Goal: Information Seeking & Learning: Learn about a topic

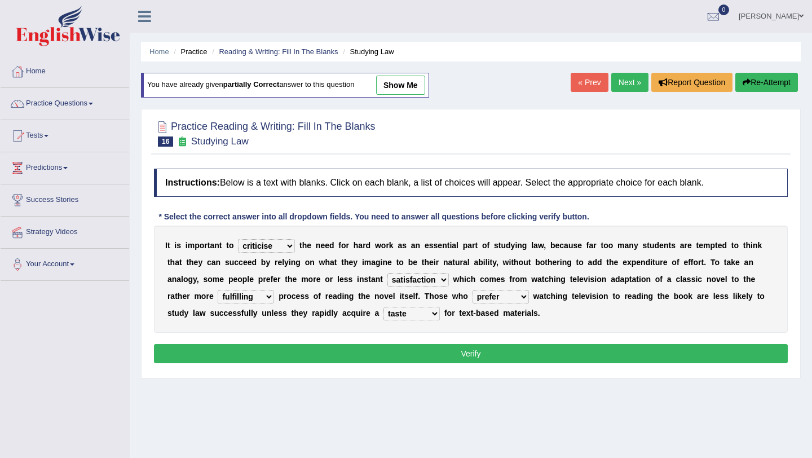
select select "criticise"
select select "satisfaction"
select select "fulfilling"
select select "prefer"
select select "taste"
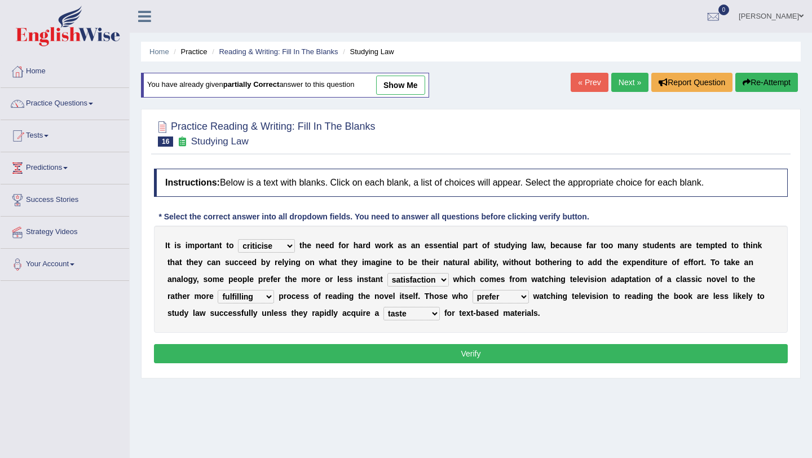
click at [256, 353] on button "Verify" at bounding box center [471, 353] width 634 height 19
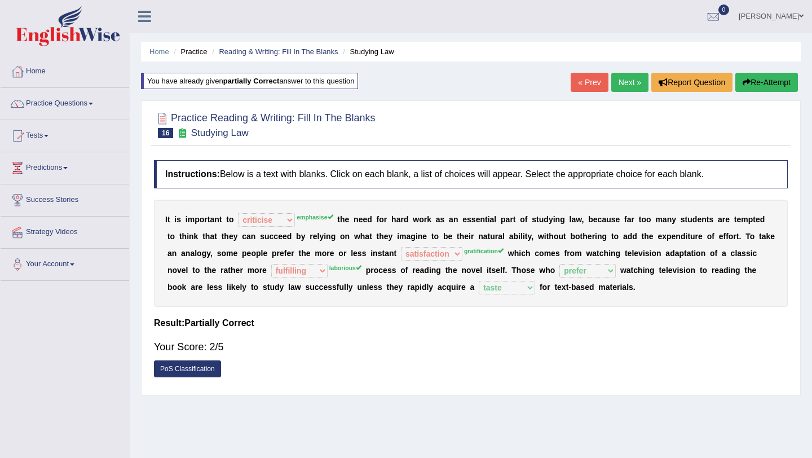
click at [620, 83] on link "Next »" at bounding box center [629, 82] width 37 height 19
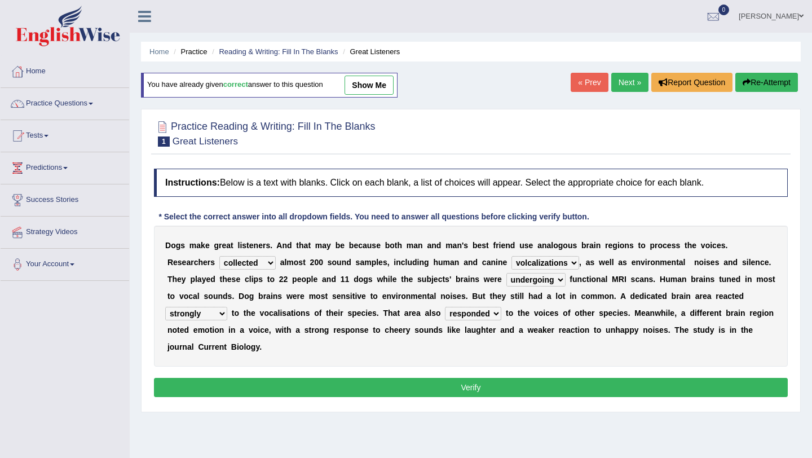
select select "collected"
select select "volcalizations"
select select "undergoing"
select select "strongly"
select select "responded"
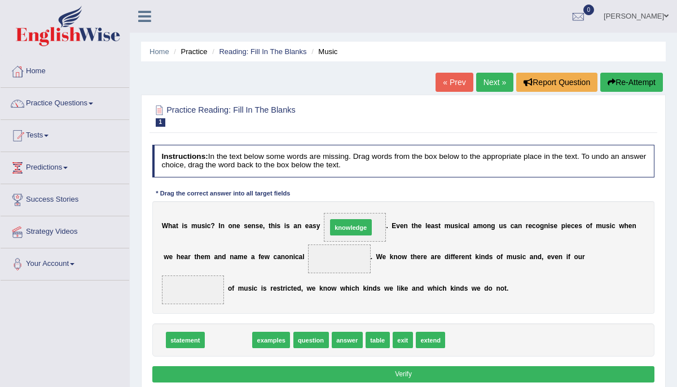
drag, startPoint x: 233, startPoint y: 338, endPoint x: 377, endPoint y: 206, distance: 195.6
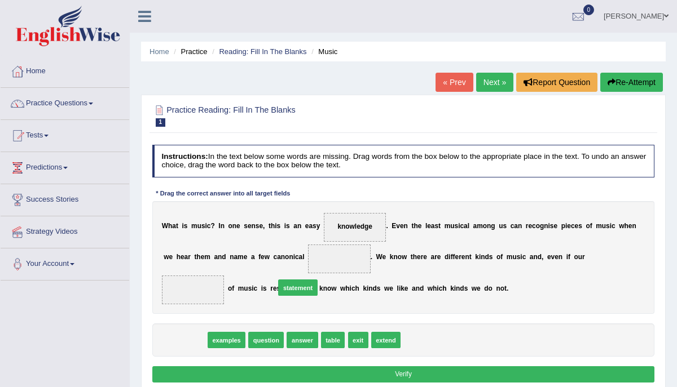
drag, startPoint x: 187, startPoint y: 341, endPoint x: 330, endPoint y: 279, distance: 156.1
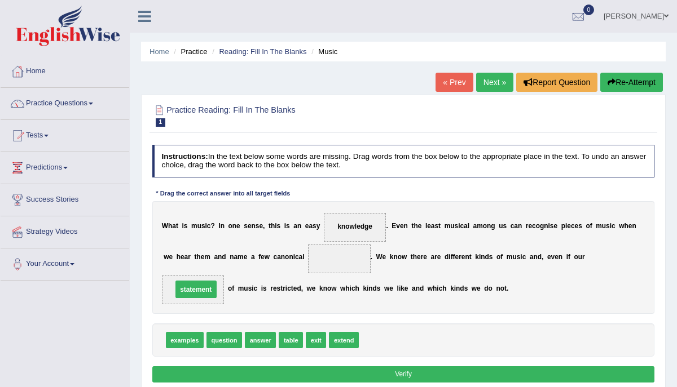
drag, startPoint x: 351, startPoint y: 254, endPoint x: 182, endPoint y: 292, distance: 172.7
drag, startPoint x: 189, startPoint y: 339, endPoint x: 362, endPoint y: 247, distance: 195.8
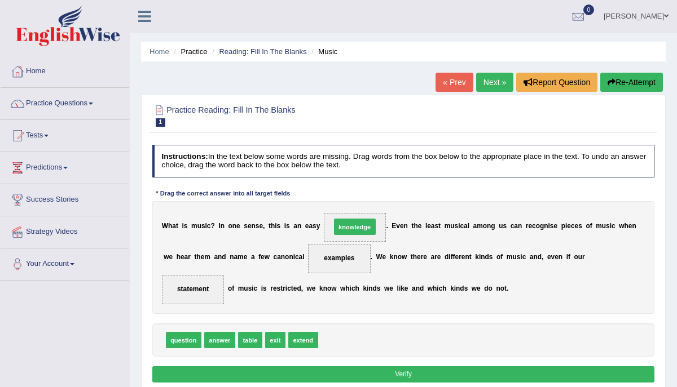
drag, startPoint x: 339, startPoint y: 338, endPoint x: 354, endPoint y: 205, distance: 134.0
click at [188, 225] on b at bounding box center [189, 226] width 4 height 8
click at [358, 223] on span "knowledge" at bounding box center [354, 227] width 34 height 8
click at [356, 224] on span "knowledge" at bounding box center [354, 227] width 34 height 8
click at [365, 228] on span "knowledge" at bounding box center [354, 227] width 34 height 8
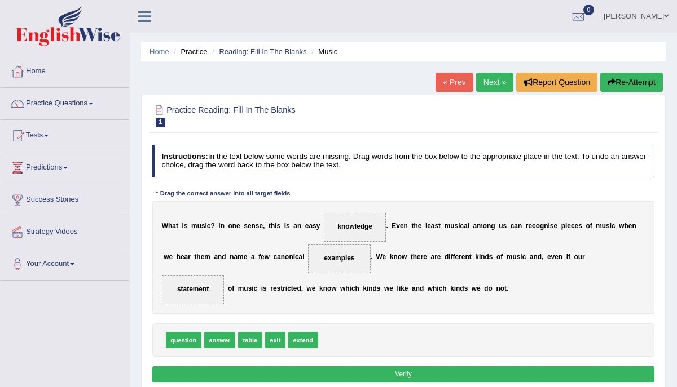
click at [365, 228] on span "knowledge" at bounding box center [354, 227] width 34 height 8
click at [363, 225] on span "knowledge" at bounding box center [354, 227] width 34 height 8
drag, startPoint x: 374, startPoint y: 229, endPoint x: 368, endPoint y: 229, distance: 6.2
click at [368, 229] on span "knowledge" at bounding box center [355, 227] width 63 height 29
click at [346, 229] on span "knowledge" at bounding box center [354, 227] width 34 height 8
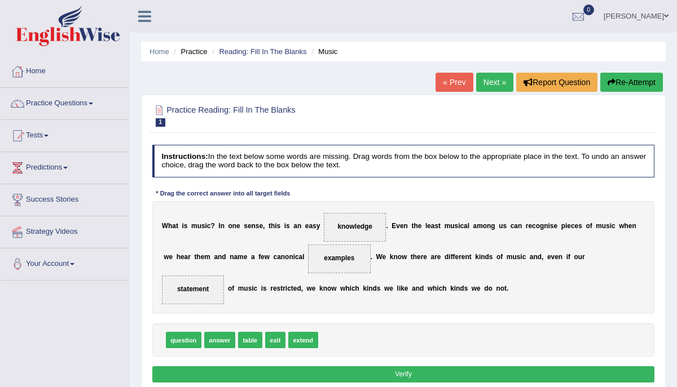
drag, startPoint x: 334, startPoint y: 225, endPoint x: 345, endPoint y: 225, distance: 10.7
click at [345, 225] on span "knowledge" at bounding box center [355, 227] width 63 height 29
drag, startPoint x: 345, startPoint y: 220, endPoint x: 343, endPoint y: 289, distance: 68.8
click at [345, 289] on div "W h a t i s m u s i c ? I n o n e s e n s e , t h i s i s a n e a s y knowledge…" at bounding box center [403, 257] width 502 height 113
drag, startPoint x: 183, startPoint y: 339, endPoint x: 376, endPoint y: 209, distance: 233.1
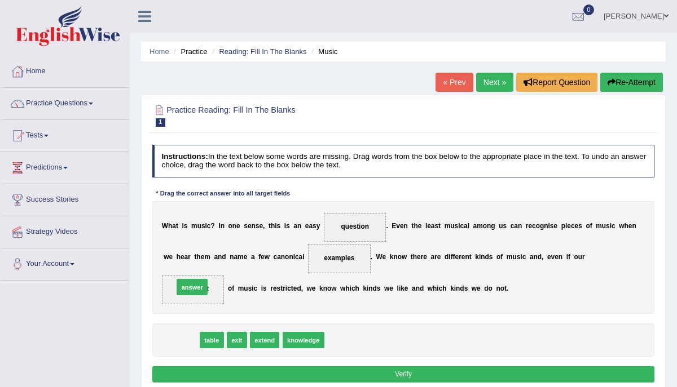
drag, startPoint x: 178, startPoint y: 342, endPoint x: 192, endPoint y: 280, distance: 64.0
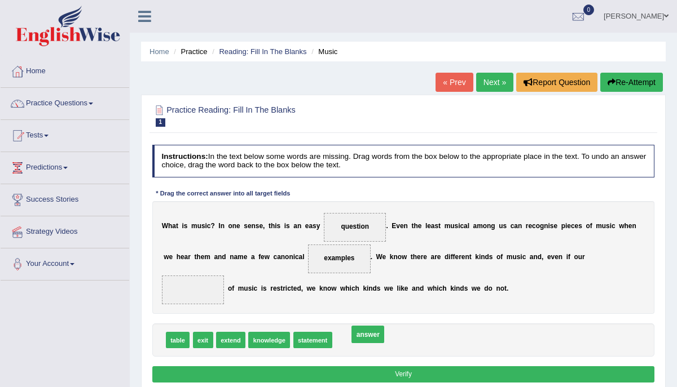
drag, startPoint x: 191, startPoint y: 289, endPoint x: 397, endPoint y: 343, distance: 212.8
drag, startPoint x: 337, startPoint y: 255, endPoint x: 401, endPoint y: 353, distance: 116.5
drag, startPoint x: 395, startPoint y: 342, endPoint x: 336, endPoint y: 248, distance: 112.0
drag, startPoint x: 385, startPoint y: 338, endPoint x: 346, endPoint y: 204, distance: 139.6
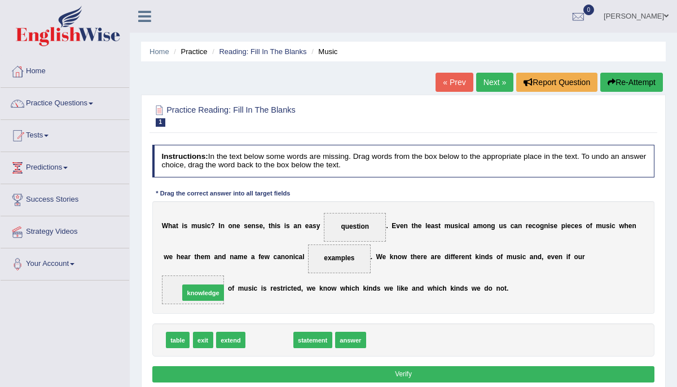
drag, startPoint x: 270, startPoint y: 340, endPoint x: 192, endPoint y: 285, distance: 95.4
click at [293, 370] on button "Verify" at bounding box center [403, 375] width 502 height 16
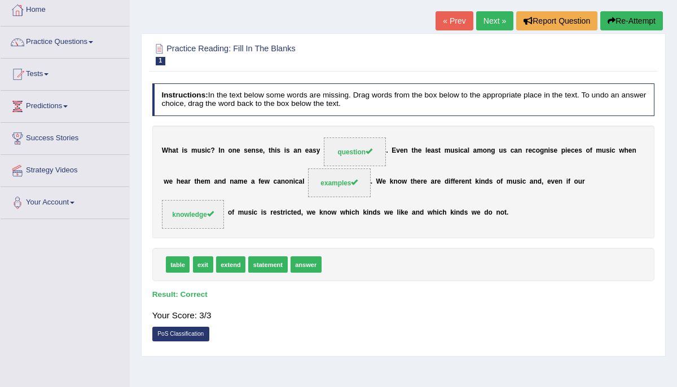
scroll to position [63, 0]
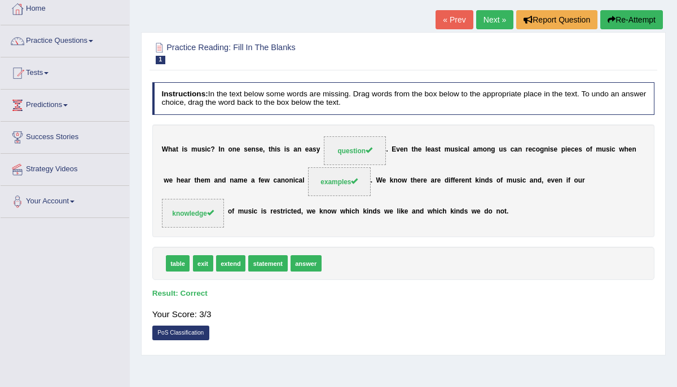
click at [487, 21] on link "Next »" at bounding box center [494, 19] width 37 height 19
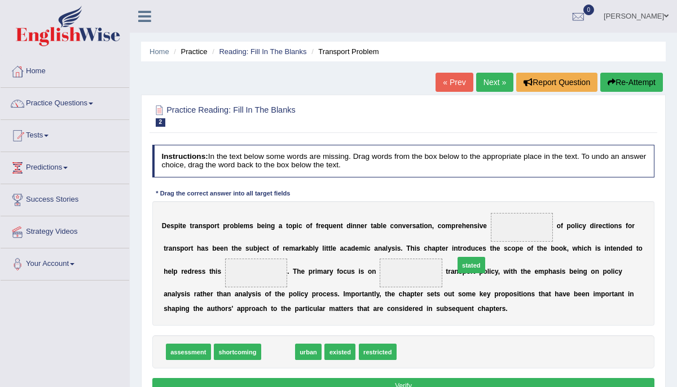
drag, startPoint x: 277, startPoint y: 354, endPoint x: 505, endPoint y: 252, distance: 249.6
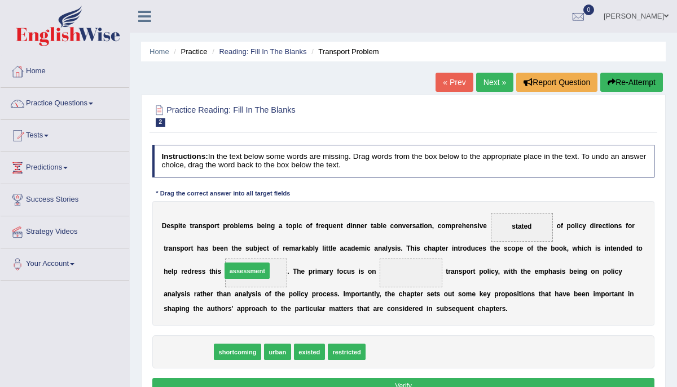
drag, startPoint x: 180, startPoint y: 354, endPoint x: 250, endPoint y: 258, distance: 118.3
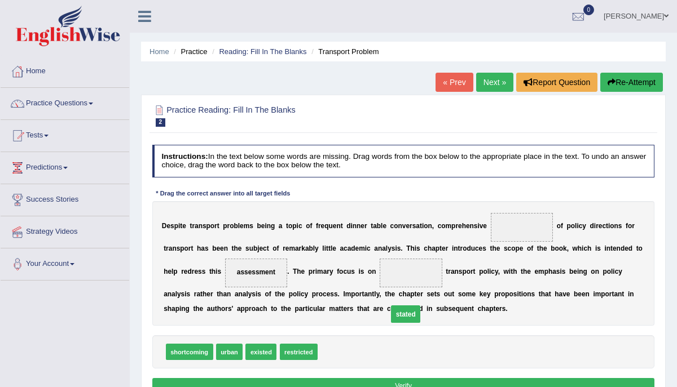
drag, startPoint x: 523, startPoint y: 225, endPoint x: 379, endPoint y: 328, distance: 177.5
drag, startPoint x: 332, startPoint y: 348, endPoint x: 422, endPoint y: 258, distance: 126.8
drag, startPoint x: 290, startPoint y: 351, endPoint x: 538, endPoint y: 208, distance: 286.3
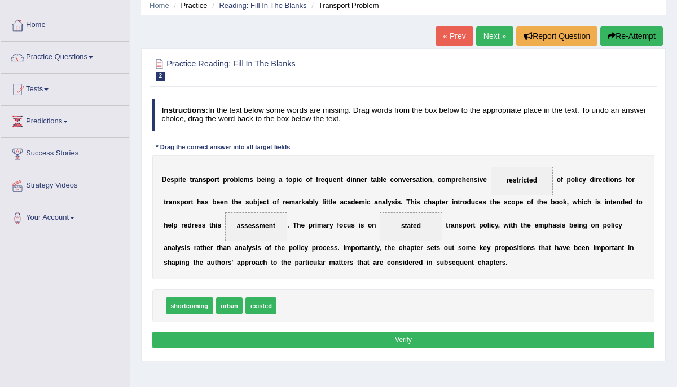
scroll to position [47, 0]
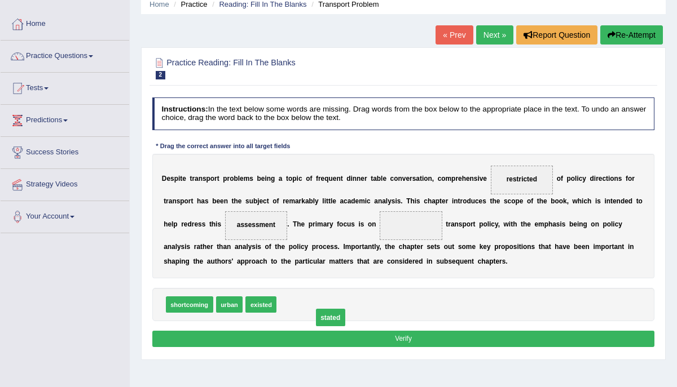
drag, startPoint x: 411, startPoint y: 222, endPoint x: 315, endPoint y: 331, distance: 144.7
drag, startPoint x: 517, startPoint y: 178, endPoint x: 361, endPoint y: 322, distance: 212.7
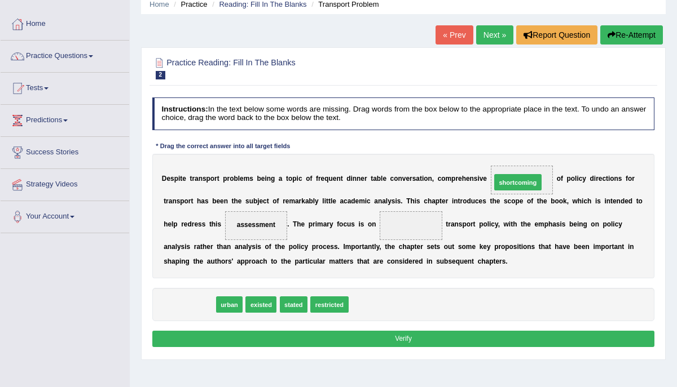
drag, startPoint x: 178, startPoint y: 305, endPoint x: 566, endPoint y: 160, distance: 414.2
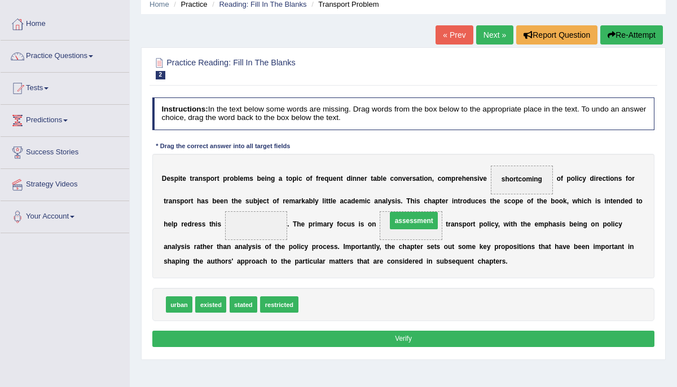
drag, startPoint x: 257, startPoint y: 226, endPoint x: 442, endPoint y: 220, distance: 184.5
drag, startPoint x: 409, startPoint y: 224, endPoint x: 220, endPoint y: 226, distance: 188.4
drag, startPoint x: 245, startPoint y: 224, endPoint x: 324, endPoint y: 317, distance: 122.0
drag, startPoint x: 525, startPoint y: 174, endPoint x: 577, endPoint y: 148, distance: 58.3
click at [577, 148] on div "Instructions: In the text below some words are missing. Drag words from the box…" at bounding box center [402, 224] width 507 height 262
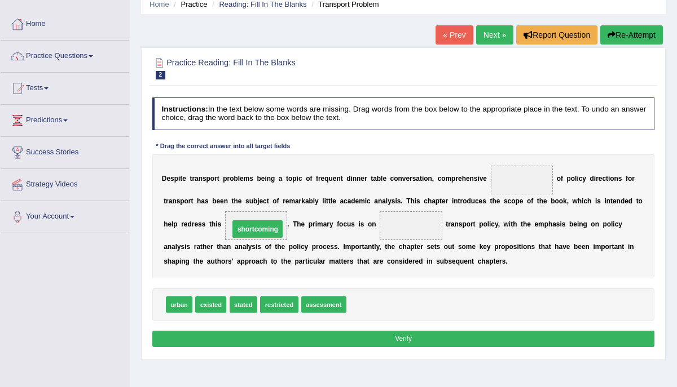
drag, startPoint x: 519, startPoint y: 177, endPoint x: 206, endPoint y: 235, distance: 318.4
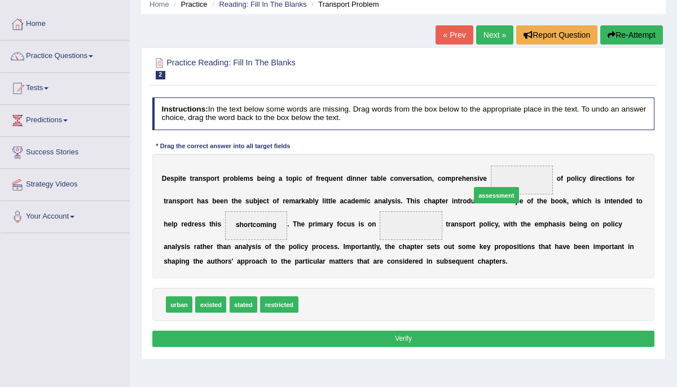
drag, startPoint x: 315, startPoint y: 303, endPoint x: 517, endPoint y: 166, distance: 244.5
drag, startPoint x: 178, startPoint y: 305, endPoint x: 433, endPoint y: 220, distance: 268.0
click at [443, 338] on button "Verify" at bounding box center [403, 339] width 502 height 16
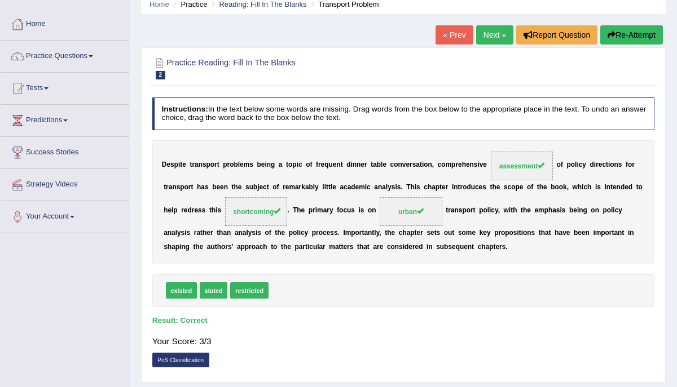
click at [487, 33] on link "Next »" at bounding box center [494, 34] width 37 height 19
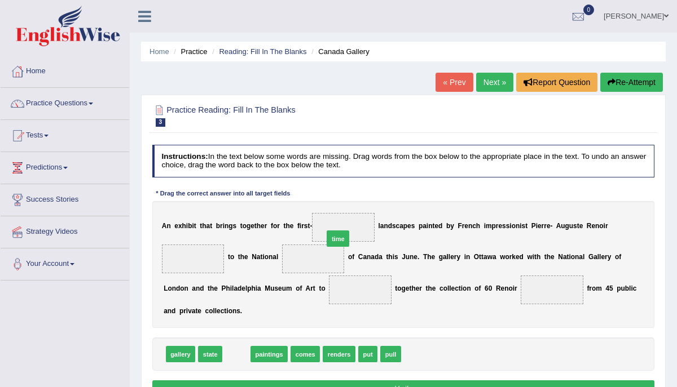
drag, startPoint x: 238, startPoint y: 353, endPoint x: 358, endPoint y: 217, distance: 181.0
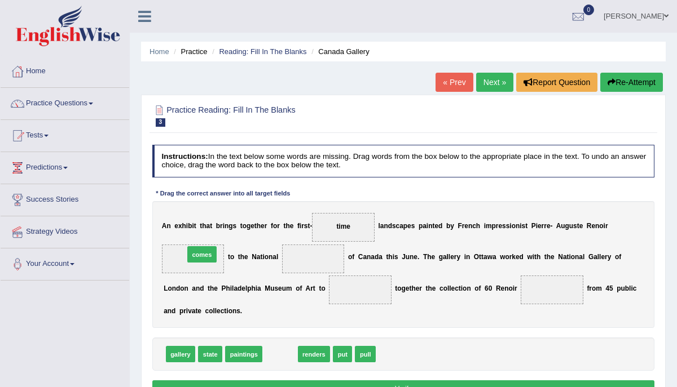
drag, startPoint x: 285, startPoint y: 353, endPoint x: 192, endPoint y: 235, distance: 150.3
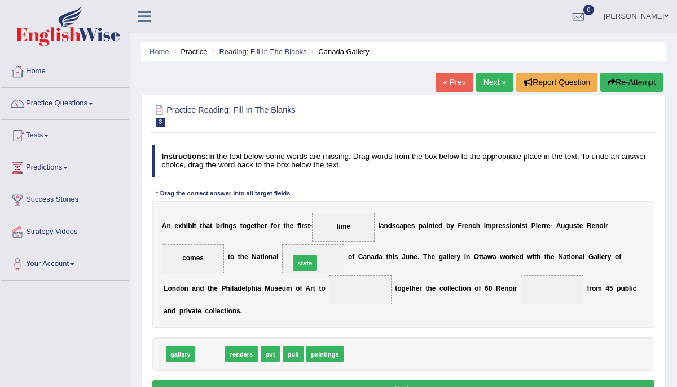
drag, startPoint x: 209, startPoint y: 352, endPoint x: 319, endPoint y: 242, distance: 155.5
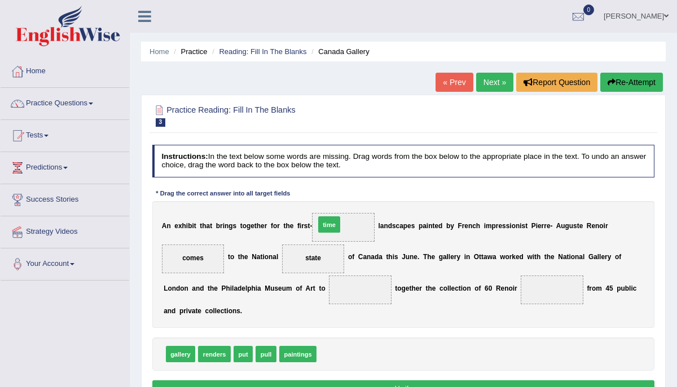
drag, startPoint x: 331, startPoint y: 356, endPoint x: 333, endPoint y: 206, distance: 150.0
drag, startPoint x: 196, startPoint y: 249, endPoint x: 183, endPoint y: 255, distance: 13.6
click at [183, 255] on span "comes" at bounding box center [193, 259] width 63 height 29
drag, startPoint x: 183, startPoint y: 255, endPoint x: 338, endPoint y: 363, distance: 189.1
drag, startPoint x: 180, startPoint y: 351, endPoint x: 194, endPoint y: 244, distance: 107.5
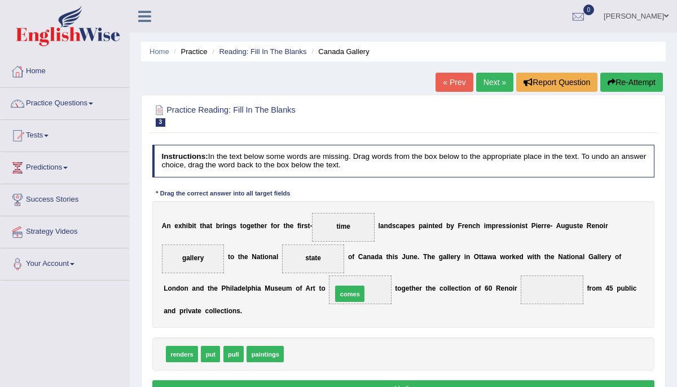
drag, startPoint x: 293, startPoint y: 354, endPoint x: 355, endPoint y: 275, distance: 100.4
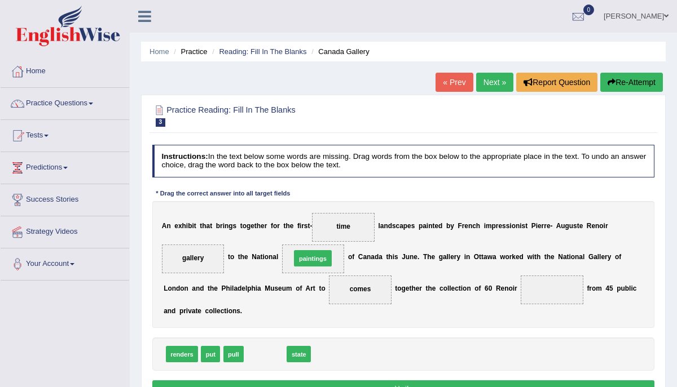
drag, startPoint x: 271, startPoint y: 354, endPoint x: 327, endPoint y: 241, distance: 125.3
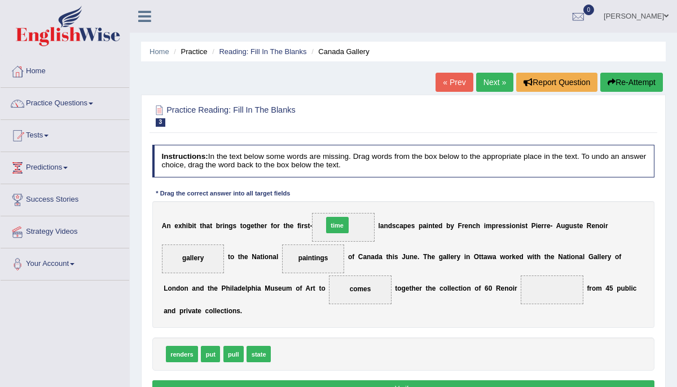
drag, startPoint x: 285, startPoint y: 354, endPoint x: 347, endPoint y: 200, distance: 165.8
click at [347, 200] on div "Instructions: In the text below some words are missing. Drag words from the box…" at bounding box center [402, 272] width 507 height 264
drag, startPoint x: 282, startPoint y: 354, endPoint x: 331, endPoint y: 258, distance: 108.2
click at [308, 251] on span "time" at bounding box center [313, 259] width 63 height 29
drag, startPoint x: 308, startPoint y: 252, endPoint x: 315, endPoint y: 236, distance: 16.7
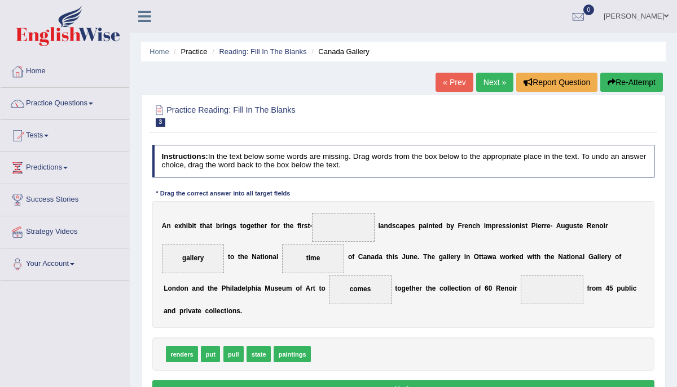
click at [315, 236] on div "A n e x h i b i t t h a t b r i n g s t o g e t h e r f o r t h e f i r s t - l…" at bounding box center [403, 264] width 502 height 127
drag, startPoint x: 313, startPoint y: 257, endPoint x: 339, endPoint y: 218, distance: 46.3
drag, startPoint x: 290, startPoint y: 358, endPoint x: 315, endPoint y: 240, distance: 121.1
drag, startPoint x: 284, startPoint y: 354, endPoint x: 344, endPoint y: 198, distance: 166.7
click at [344, 198] on div "Instructions: In the text below some words are missing. Drag words from the box…" at bounding box center [402, 272] width 507 height 264
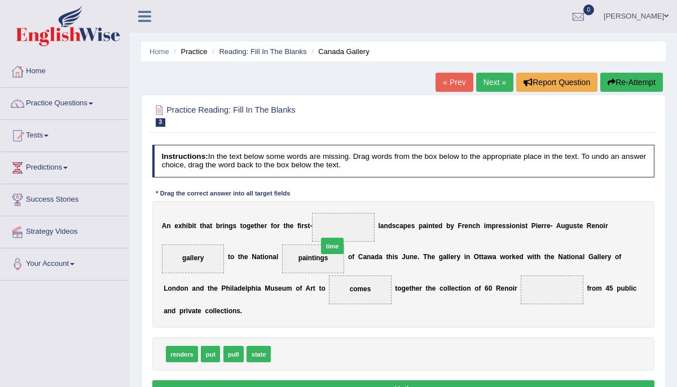
drag, startPoint x: 280, startPoint y: 354, endPoint x: 337, endPoint y: 210, distance: 154.7
drag, startPoint x: 304, startPoint y: 255, endPoint x: 310, endPoint y: 390, distance: 134.9
click at [310, 387] on html "Toggle navigation Home Practice Questions Speaking Practice Read Aloud Repeat S…" at bounding box center [338, 193] width 677 height 387
drag, startPoint x: 186, startPoint y: 255, endPoint x: 325, endPoint y: 255, distance: 139.9
drag, startPoint x: 295, startPoint y: 353, endPoint x: 168, endPoint y: 234, distance: 173.9
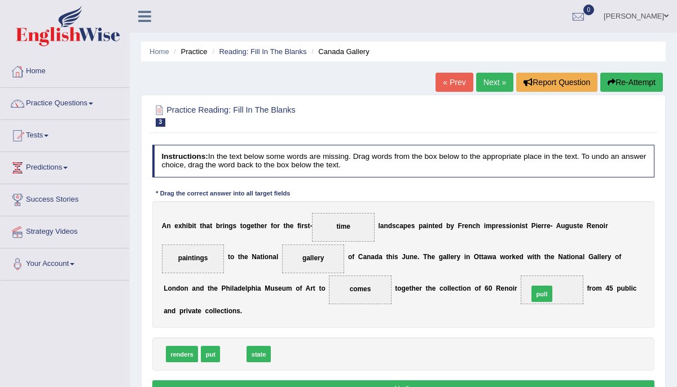
drag, startPoint x: 230, startPoint y: 354, endPoint x: 592, endPoint y: 283, distance: 369.5
drag, startPoint x: 356, startPoint y: 217, endPoint x: 305, endPoint y: 242, distance: 56.7
click at [305, 242] on div "A n e x h i b i t t h a t b r i n g s t o g e t h e r f o r t h e f i r s t - t…" at bounding box center [403, 264] width 502 height 127
drag, startPoint x: 345, startPoint y: 226, endPoint x: 166, endPoint y: 268, distance: 184.4
drag, startPoint x: 188, startPoint y: 256, endPoint x: 363, endPoint y: 218, distance: 179.0
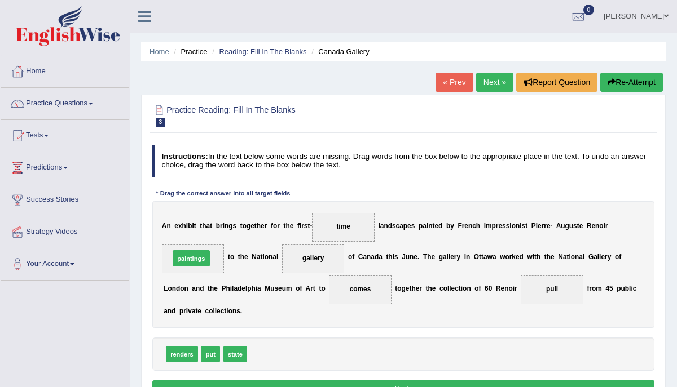
drag, startPoint x: 274, startPoint y: 351, endPoint x: 181, endPoint y: 234, distance: 149.3
drag, startPoint x: 178, startPoint y: 254, endPoint x: 184, endPoint y: 255, distance: 6.4
drag, startPoint x: 353, startPoint y: 292, endPoint x: 167, endPoint y: 257, distance: 189.4
drag, startPoint x: 544, startPoint y: 286, endPoint x: 555, endPoint y: 323, distance: 37.8
click at [551, 324] on div "A n e x h i b i t t h a t b r i n g s t o g e t h e r f o r t h e f i r s t - t…" at bounding box center [403, 264] width 502 height 127
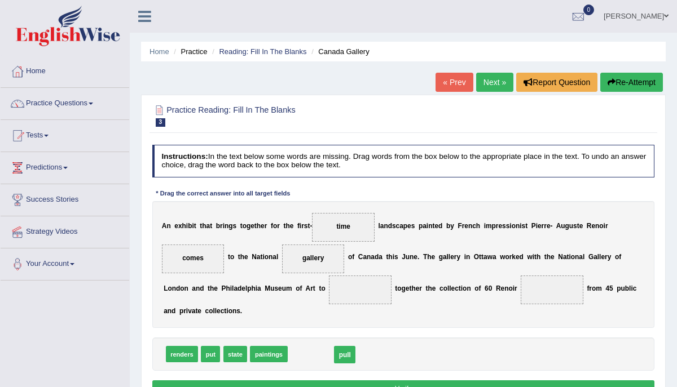
drag, startPoint x: 553, startPoint y: 287, endPoint x: 310, endPoint y: 364, distance: 255.6
drag, startPoint x: 210, startPoint y: 352, endPoint x: 387, endPoint y: 277, distance: 192.1
drag, startPoint x: 252, startPoint y: 353, endPoint x: 613, endPoint y: 283, distance: 367.6
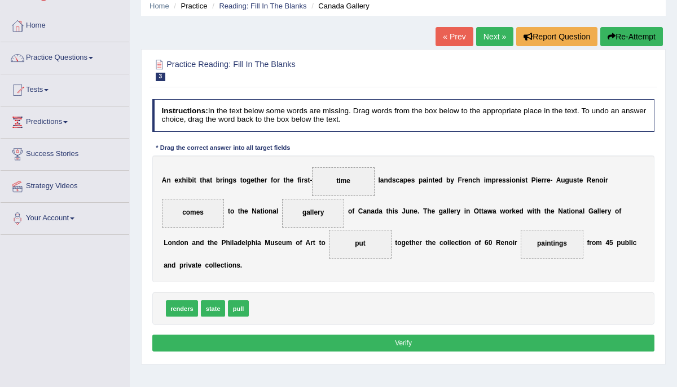
scroll to position [48, 0]
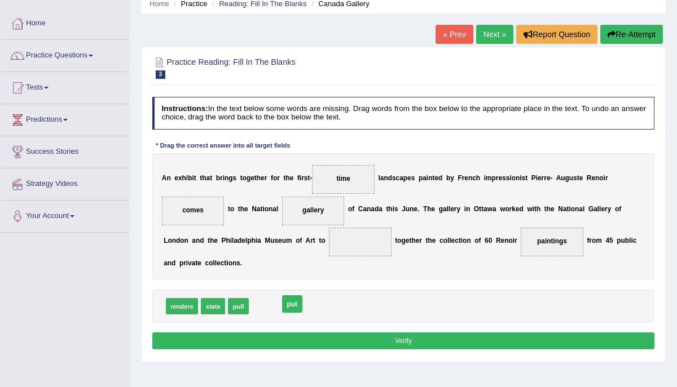
drag, startPoint x: 360, startPoint y: 239, endPoint x: 280, endPoint y: 314, distance: 109.3
drag, startPoint x: 238, startPoint y: 307, endPoint x: 379, endPoint y: 227, distance: 161.9
click at [404, 337] on button "Verify" at bounding box center [403, 341] width 502 height 16
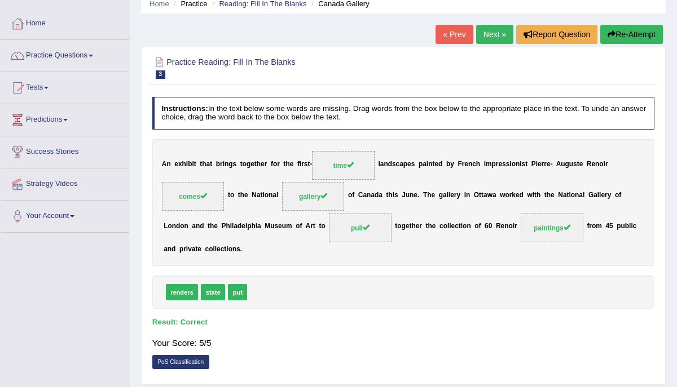
click at [493, 36] on link "Next »" at bounding box center [494, 34] width 37 height 19
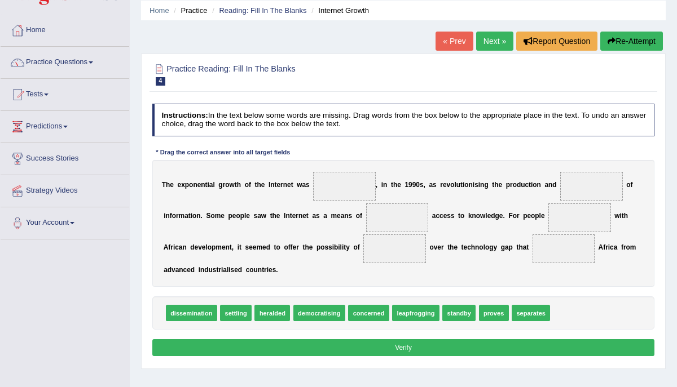
scroll to position [50, 0]
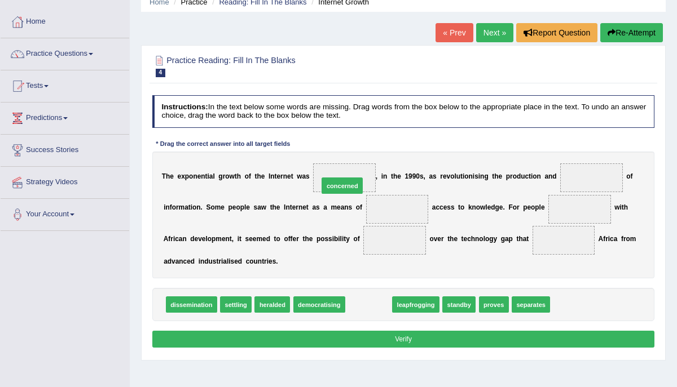
drag, startPoint x: 363, startPoint y: 302, endPoint x: 332, endPoint y: 159, distance: 146.6
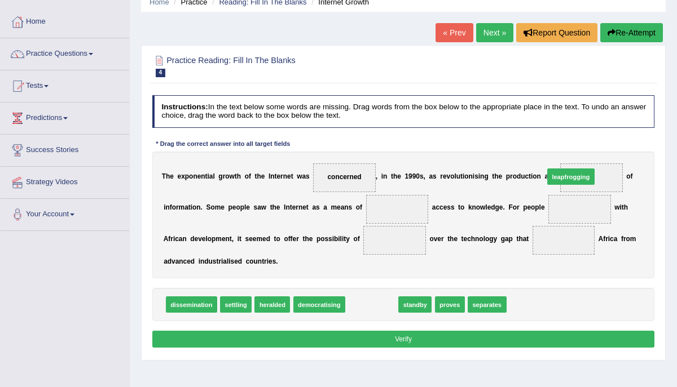
drag, startPoint x: 374, startPoint y: 302, endPoint x: 608, endPoint y: 152, distance: 278.3
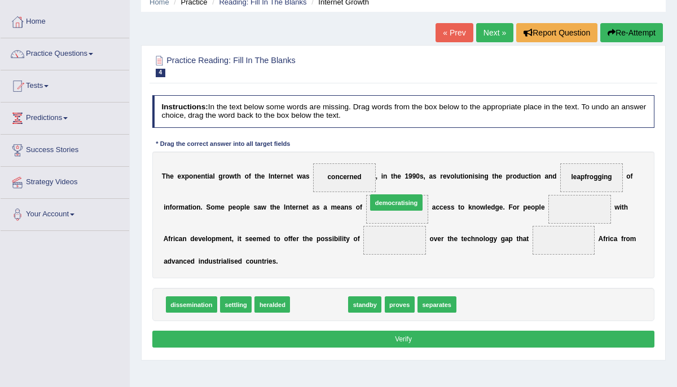
drag, startPoint x: 312, startPoint y: 306, endPoint x: 403, endPoint y: 186, distance: 150.6
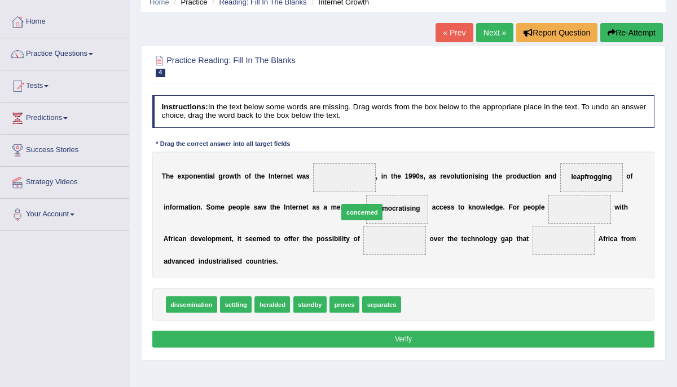
drag, startPoint x: 422, startPoint y: 306, endPoint x: 347, endPoint y: 197, distance: 131.9
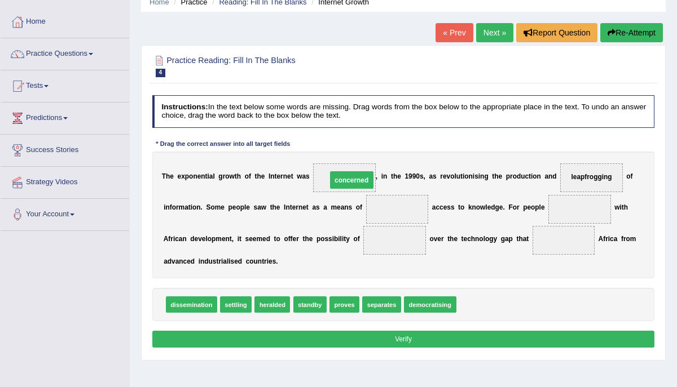
drag, startPoint x: 391, startPoint y: 206, endPoint x: 336, endPoint y: 171, distance: 65.4
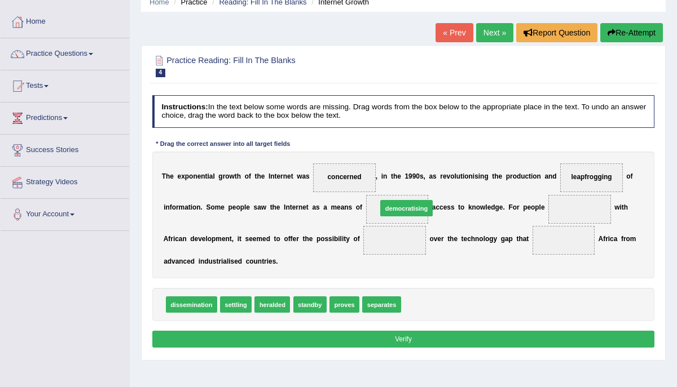
drag, startPoint x: 426, startPoint y: 301, endPoint x: 398, endPoint y: 186, distance: 118.6
drag, startPoint x: 422, startPoint y: 308, endPoint x: 328, endPoint y: 164, distance: 172.8
drag, startPoint x: 309, startPoint y: 302, endPoint x: 624, endPoint y: 189, distance: 334.3
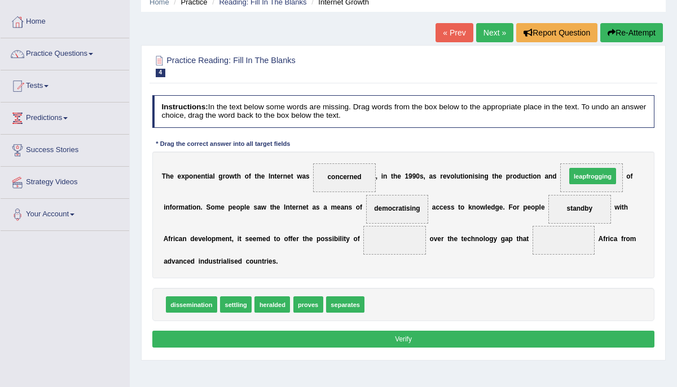
drag, startPoint x: 381, startPoint y: 304, endPoint x: 618, endPoint y: 152, distance: 281.3
drag, startPoint x: 235, startPoint y: 312, endPoint x: 415, endPoint y: 231, distance: 197.4
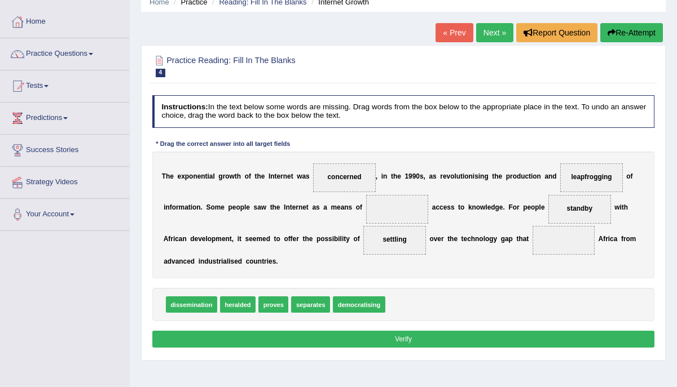
click at [355, 304] on span "democratising" at bounding box center [359, 305] width 52 height 16
drag, startPoint x: 354, startPoint y: 305, endPoint x: 400, endPoint y: 191, distance: 123.7
drag, startPoint x: 357, startPoint y: 305, endPoint x: 343, endPoint y: 155, distance: 150.1
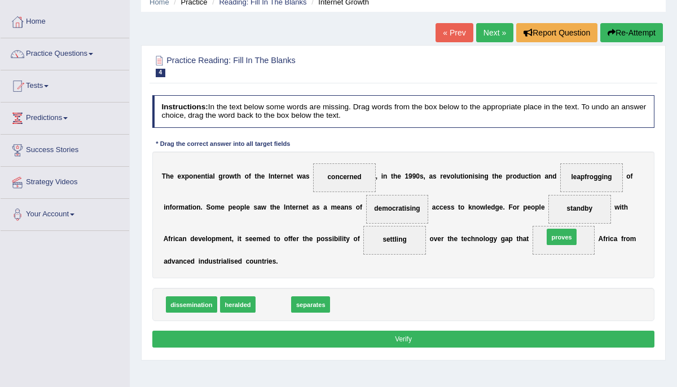
drag, startPoint x: 277, startPoint y: 304, endPoint x: 616, endPoint y: 226, distance: 347.2
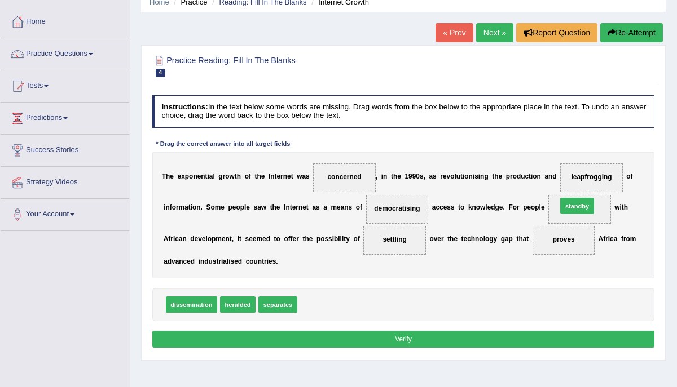
drag, startPoint x: 312, startPoint y: 305, endPoint x: 619, endPoint y: 190, distance: 327.4
drag, startPoint x: 325, startPoint y: 304, endPoint x: 634, endPoint y: 158, distance: 341.6
click at [409, 339] on button "Verify" at bounding box center [403, 339] width 502 height 16
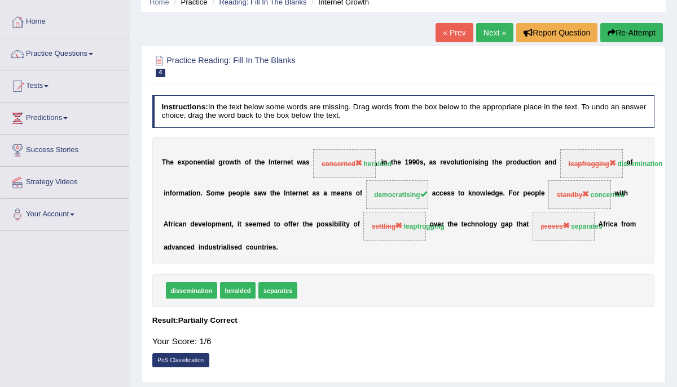
click at [637, 32] on button "Re-Attempt" at bounding box center [631, 32] width 63 height 19
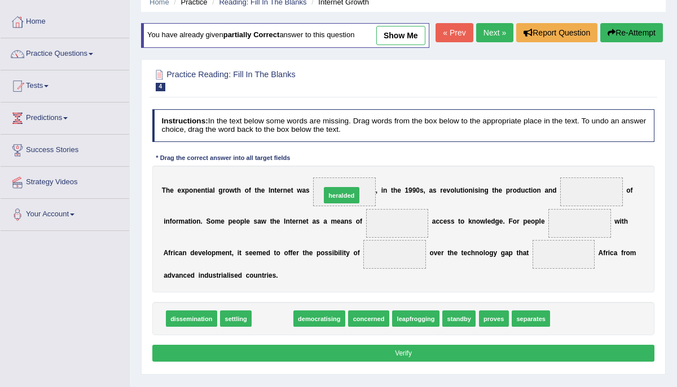
drag, startPoint x: 275, startPoint y: 343, endPoint x: 356, endPoint y: 197, distance: 166.9
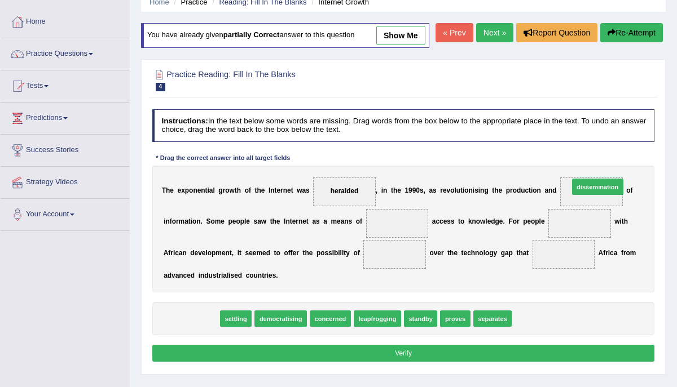
drag, startPoint x: 198, startPoint y: 339, endPoint x: 676, endPoint y: 182, distance: 502.9
click at [676, 182] on div "Home Practice Reading: Fill In The Blanks Internet Growth You have already give…" at bounding box center [403, 232] width 547 height 564
drag, startPoint x: 196, startPoint y: 343, endPoint x: 669, endPoint y: 196, distance: 496.0
click at [669, 196] on div "Home Practice Reading: Fill In The Blanks Internet Growth You have already give…" at bounding box center [403, 232] width 547 height 564
drag, startPoint x: 192, startPoint y: 341, endPoint x: 668, endPoint y: 188, distance: 500.1
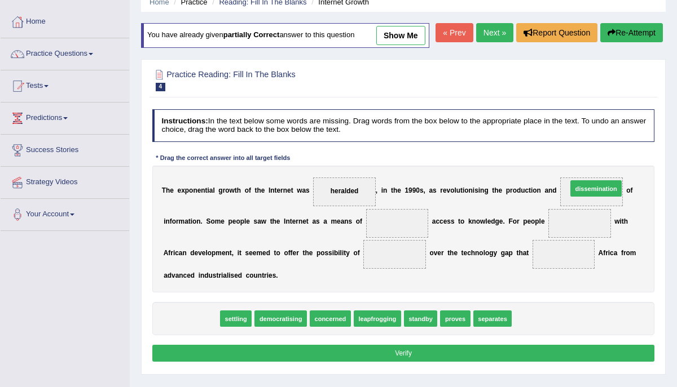
click at [668, 188] on div "Home Practice Reading: Fill In The Blanks Internet Growth You have already give…" at bounding box center [403, 232] width 547 height 564
drag, startPoint x: 200, startPoint y: 339, endPoint x: 672, endPoint y: 180, distance: 498.3
click at [672, 180] on div "Home Practice Reading: Fill In The Blanks Internet Growth You have already give…" at bounding box center [403, 232] width 547 height 564
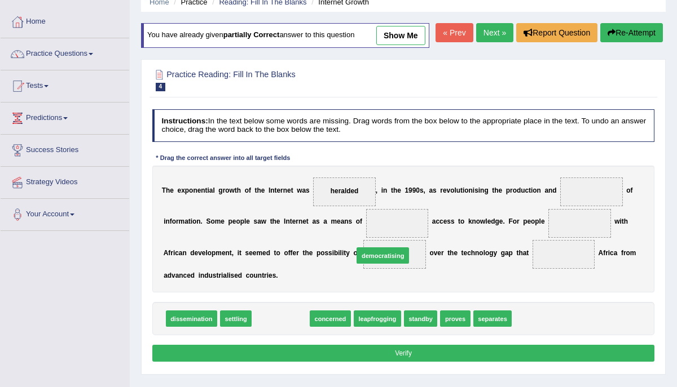
drag, startPoint x: 294, startPoint y: 338, endPoint x: 416, endPoint y: 265, distance: 141.9
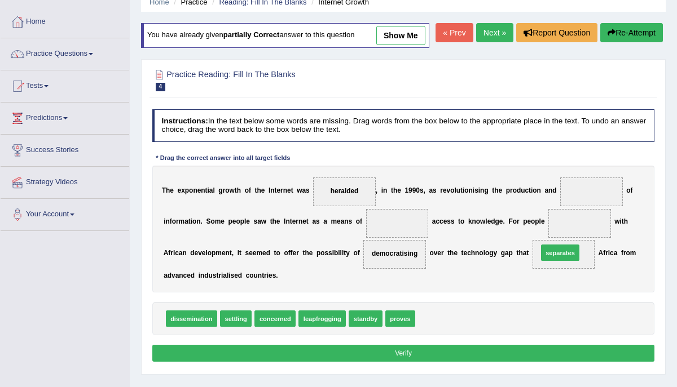
drag, startPoint x: 434, startPoint y: 338, endPoint x: 579, endPoint y: 261, distance: 164.0
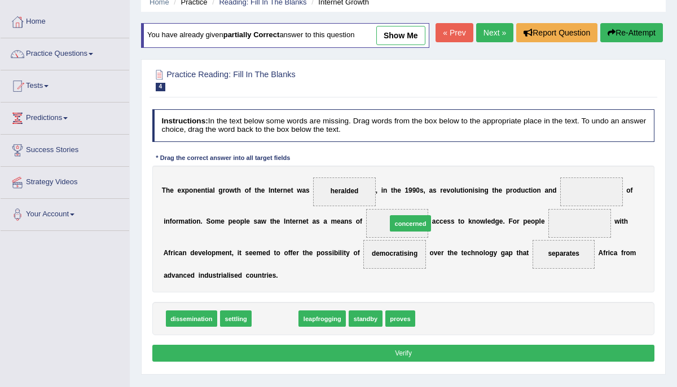
drag, startPoint x: 271, startPoint y: 340, endPoint x: 430, endPoint y: 228, distance: 194.6
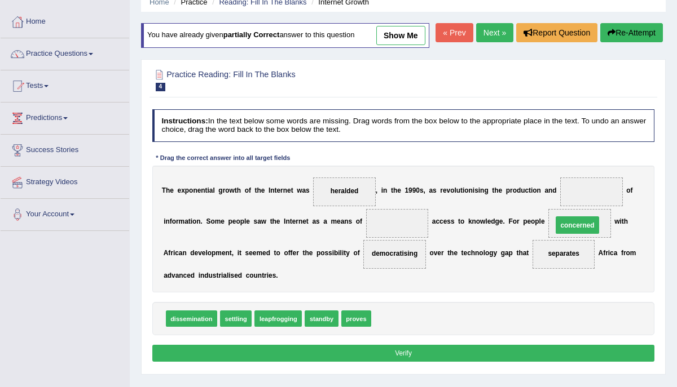
drag, startPoint x: 407, startPoint y: 242, endPoint x: 619, endPoint y: 246, distance: 212.1
drag, startPoint x: 330, startPoint y: 338, endPoint x: 434, endPoint y: 223, distance: 154.9
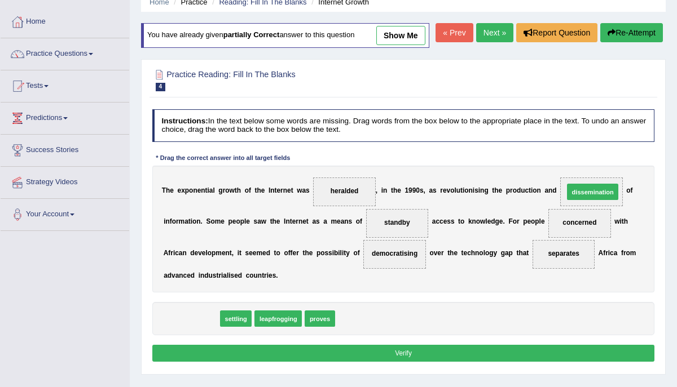
drag, startPoint x: 188, startPoint y: 338, endPoint x: 660, endPoint y: 189, distance: 495.1
click at [660, 189] on div "Practice Reading: Fill In The Blanks 4 Internet Growth Instructions: In the tex…" at bounding box center [403, 217] width 524 height 316
drag, startPoint x: 180, startPoint y: 339, endPoint x: 656, endPoint y: 183, distance: 500.9
click at [658, 183] on div "Practice Reading: Fill In The Blanks 4 Internet Growth Instructions: In the tex…" at bounding box center [403, 217] width 524 height 316
drag, startPoint x: 567, startPoint y: 275, endPoint x: 586, endPoint y: 201, distance: 76.2
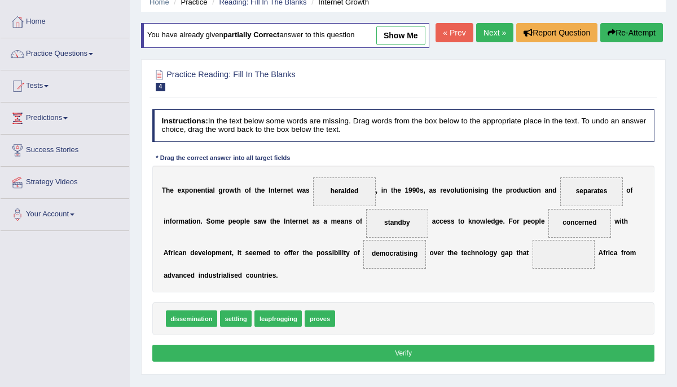
click at [329, 336] on div "dissemination settling leapfrogging proves" at bounding box center [403, 318] width 502 height 33
drag, startPoint x: 325, startPoint y: 339, endPoint x: 608, endPoint y: 277, distance: 289.3
click at [505, 361] on button "Verify" at bounding box center [403, 353] width 502 height 16
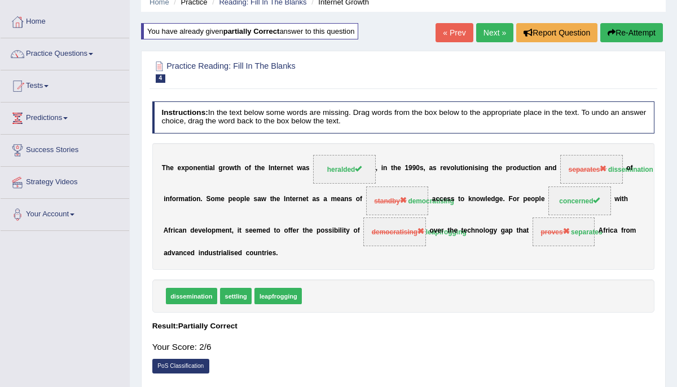
click at [620, 28] on button "Re-Attempt" at bounding box center [631, 32] width 63 height 19
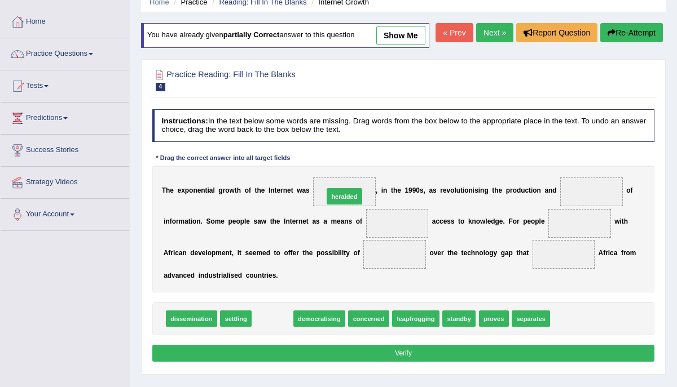
drag, startPoint x: 275, startPoint y: 339, endPoint x: 359, endPoint y: 195, distance: 167.3
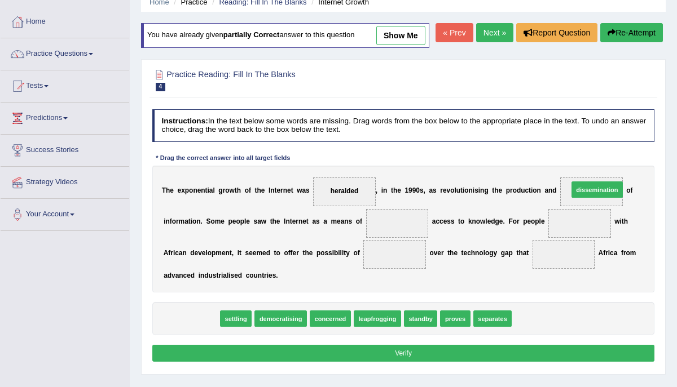
drag, startPoint x: 190, startPoint y: 338, endPoint x: 668, endPoint y: 184, distance: 502.4
click at [668, 184] on div "Home Practice Reading: Fill In The Blanks Internet Growth You have already give…" at bounding box center [403, 232] width 547 height 564
click at [199, 327] on span "dissemination" at bounding box center [191, 319] width 51 height 16
drag, startPoint x: 198, startPoint y: 337, endPoint x: 676, endPoint y: 176, distance: 504.0
click at [676, 176] on div "Home Practice Reading: Fill In The Blanks Internet Growth You have already give…" at bounding box center [403, 232] width 547 height 564
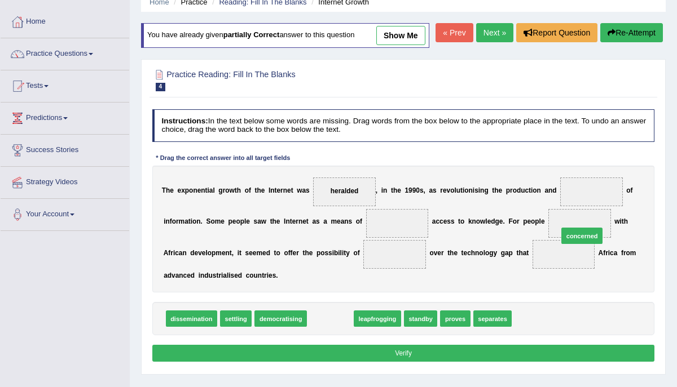
drag, startPoint x: 330, startPoint y: 338, endPoint x: 627, endPoint y: 241, distance: 311.7
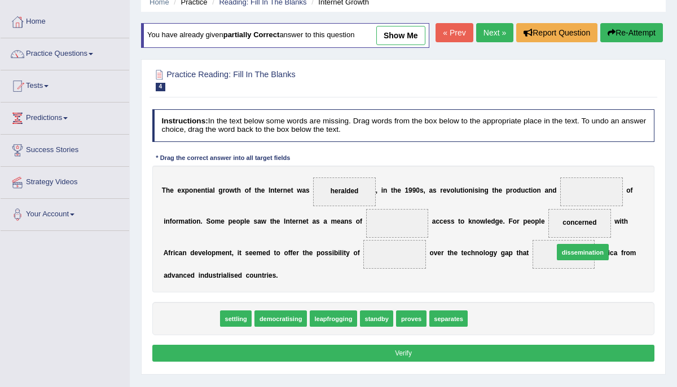
drag, startPoint x: 199, startPoint y: 337, endPoint x: 654, endPoint y: 260, distance: 462.2
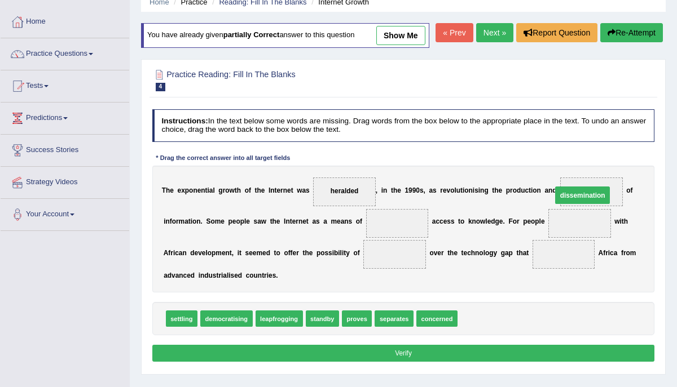
drag, startPoint x: 587, startPoint y: 244, endPoint x: 585, endPoint y: 211, distance: 32.8
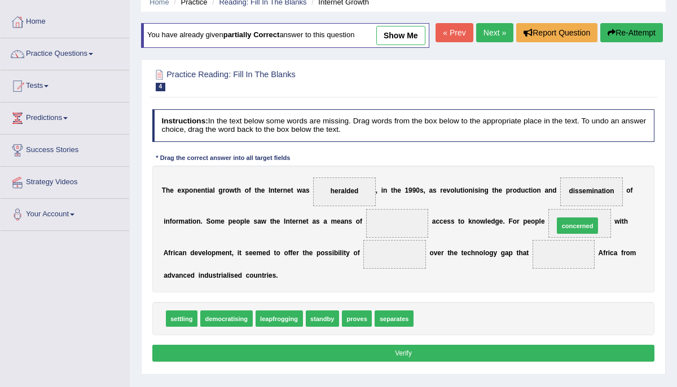
drag, startPoint x: 430, startPoint y: 340, endPoint x: 595, endPoint y: 230, distance: 198.8
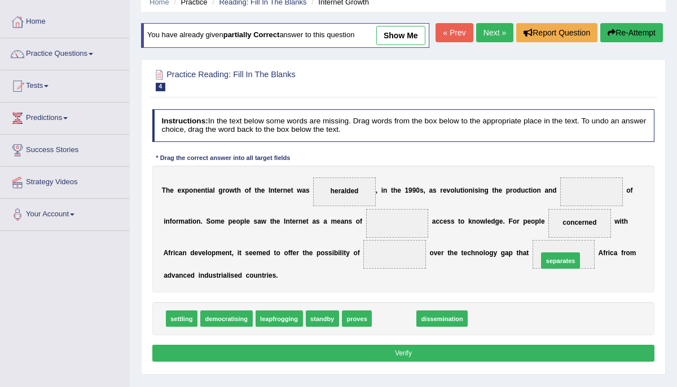
drag, startPoint x: 398, startPoint y: 341, endPoint x: 590, endPoint y: 273, distance: 204.0
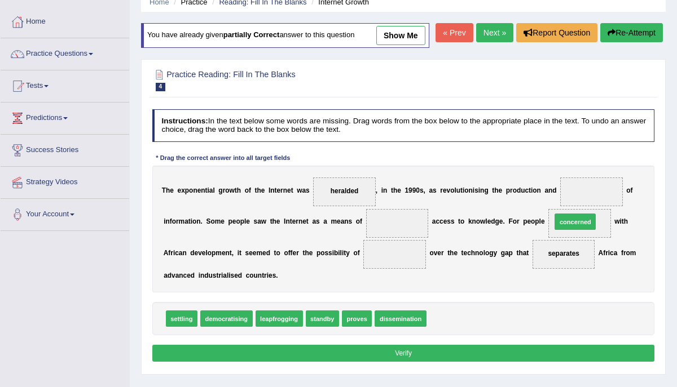
drag, startPoint x: 448, startPoint y: 341, endPoint x: 598, endPoint y: 228, distance: 187.7
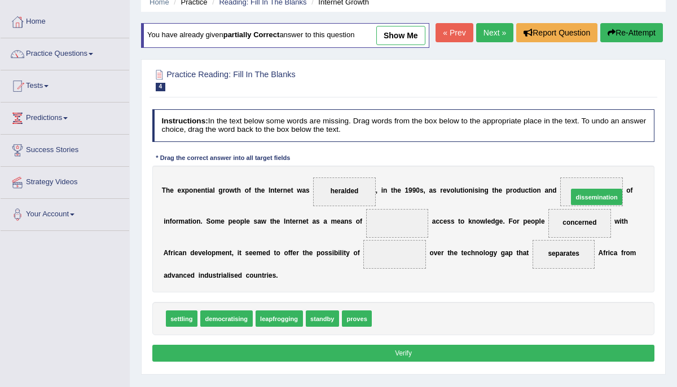
drag, startPoint x: 405, startPoint y: 341, endPoint x: 637, endPoint y: 197, distance: 272.3
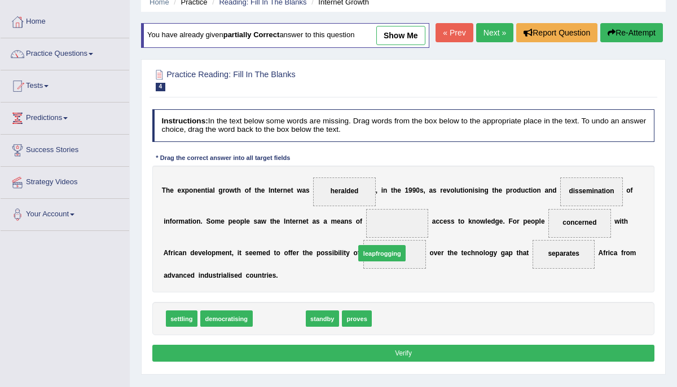
drag, startPoint x: 274, startPoint y: 338, endPoint x: 395, endPoint y: 261, distance: 143.8
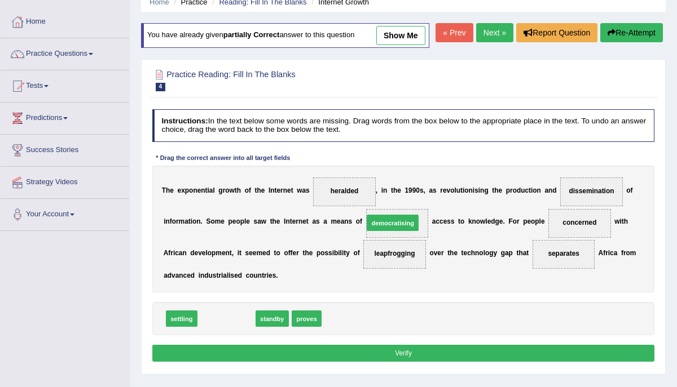
drag, startPoint x: 236, startPoint y: 339, endPoint x: 429, endPoint y: 228, distance: 222.6
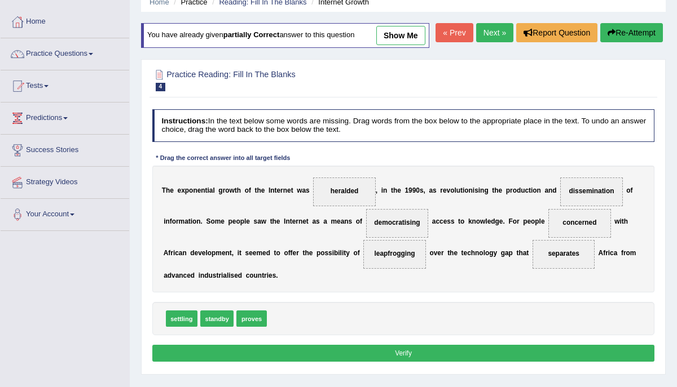
click at [365, 361] on button "Verify" at bounding box center [403, 353] width 502 height 16
